Goal: Task Accomplishment & Management: Manage account settings

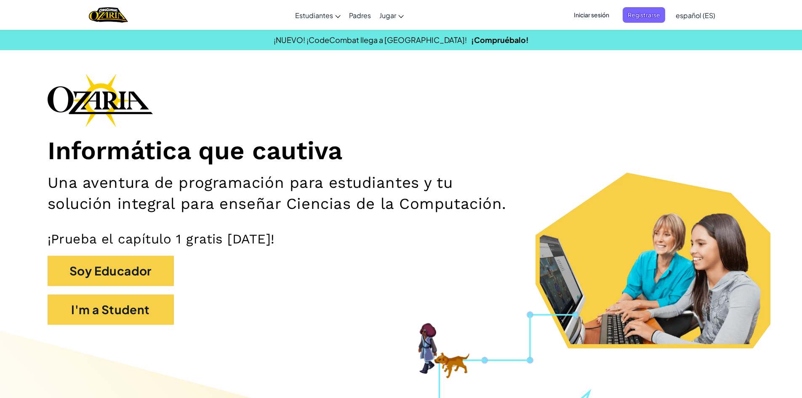
click at [598, 15] on span "Iniciar sesión" at bounding box center [591, 15] width 45 height 16
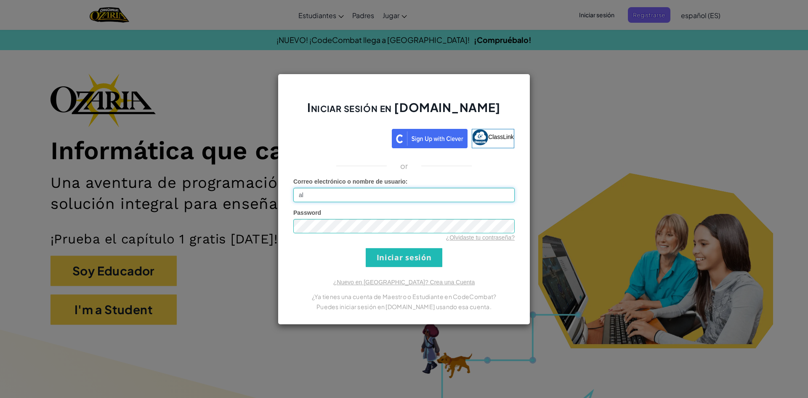
click at [370, 195] on input "al" at bounding box center [403, 195] width 221 height 14
type input "a"
type input "[EMAIL_ADDRESS][DOMAIN_NAME]"
click at [401, 259] on input "Iniciar sesión" at bounding box center [404, 257] width 77 height 19
